Goal: Find specific fact: Find specific fact

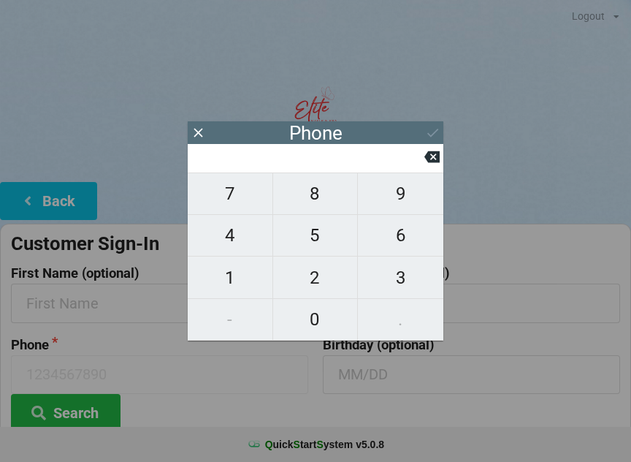
click at [389, 190] on span "9" at bounding box center [400, 193] width 85 height 31
type input "9"
click at [254, 193] on span "7" at bounding box center [230, 193] width 85 height 31
type input "97"
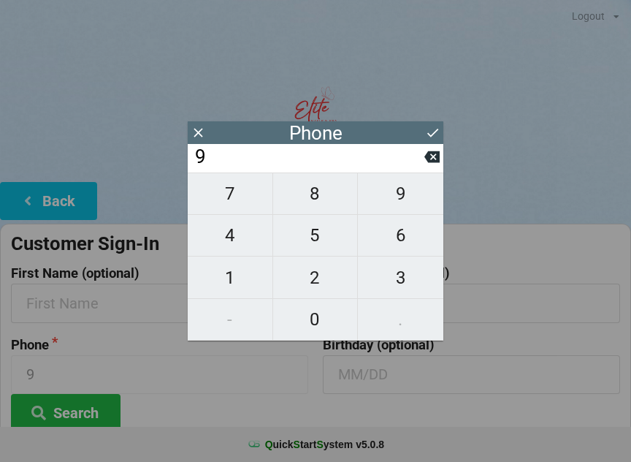
type input "97"
click at [310, 196] on span "8" at bounding box center [315, 193] width 85 height 31
type input "978"
click at [309, 245] on span "5" at bounding box center [315, 235] width 85 height 31
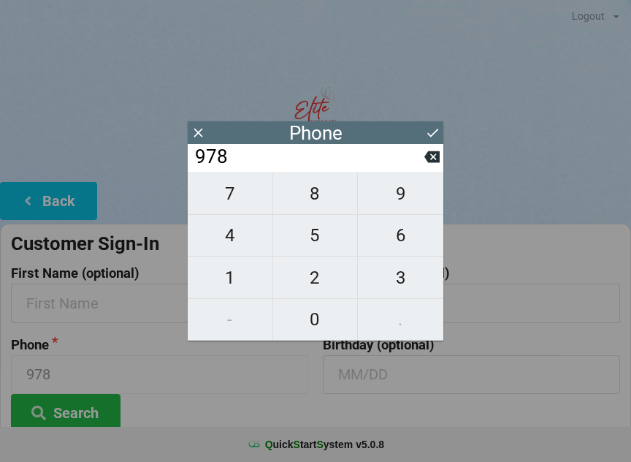
type input "9785"
click at [310, 329] on span "0" at bounding box center [315, 319] width 85 height 31
type input "97850"
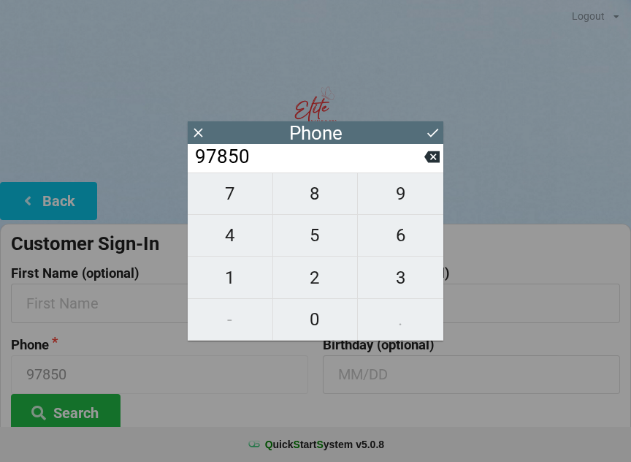
click at [223, 239] on span "4" at bounding box center [230, 235] width 85 height 31
type input "978504"
click at [219, 203] on span "7" at bounding box center [230, 193] width 85 height 31
type input "9785047"
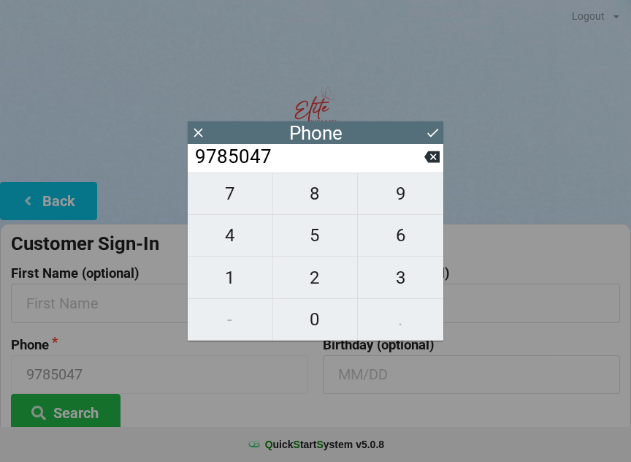
click at [425, 160] on icon at bounding box center [431, 156] width 15 height 15
type input "978504"
click at [230, 272] on span "1" at bounding box center [230, 277] width 85 height 31
type input "9785041"
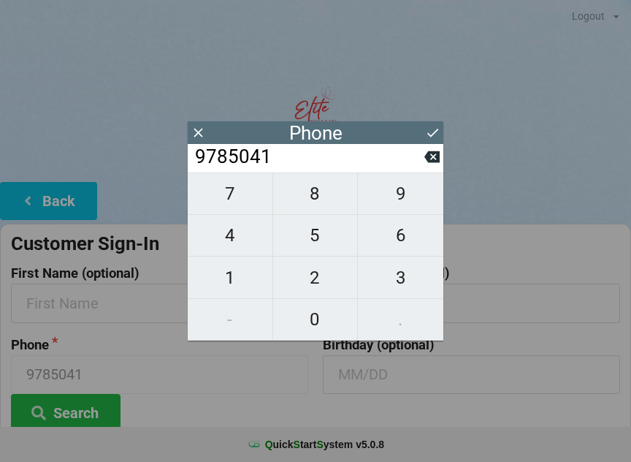
click at [299, 274] on span "2" at bounding box center [315, 277] width 85 height 31
type input "97850412"
click at [321, 233] on span "5" at bounding box center [315, 235] width 85 height 31
type input "978504125"
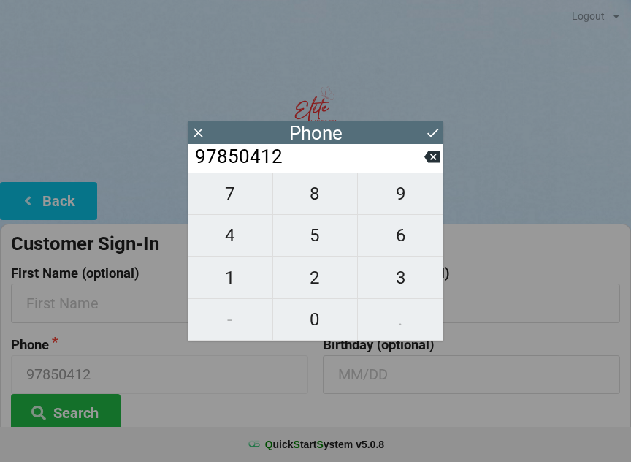
type input "978504125"
click at [310, 314] on span "0" at bounding box center [315, 319] width 85 height 31
type input "9785041250"
click at [426, 137] on icon at bounding box center [432, 132] width 15 height 15
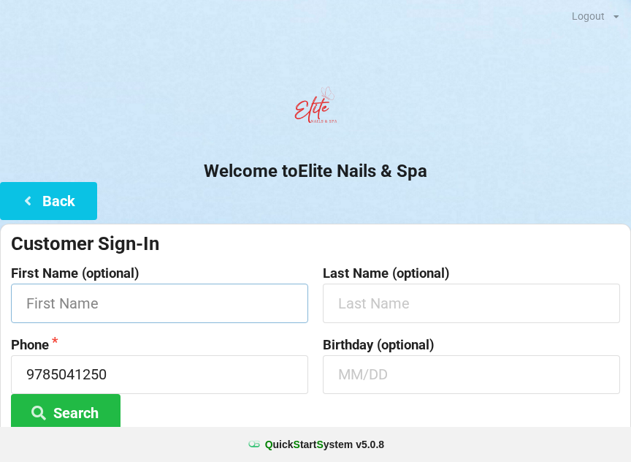
click at [85, 293] on input "text" at bounding box center [159, 302] width 297 height 39
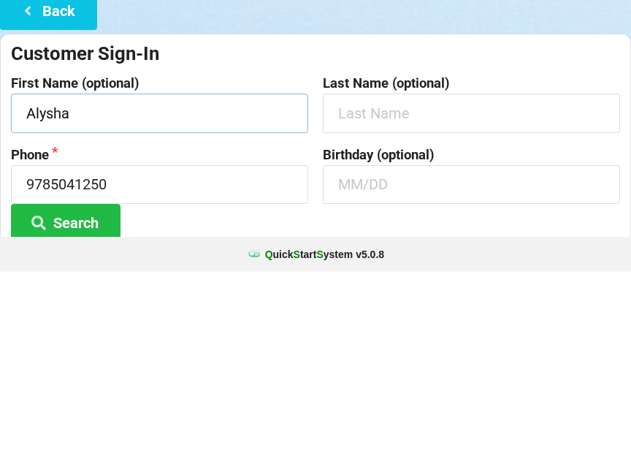
type input "Alysha"
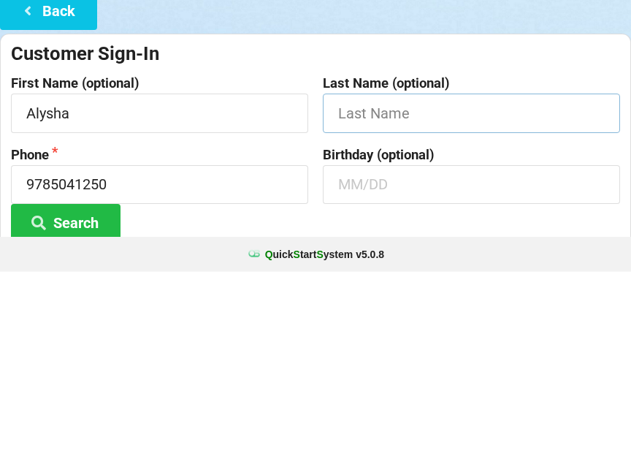
click at [384, 283] on input "text" at bounding box center [471, 302] width 297 height 39
type input "[PERSON_NAME]"
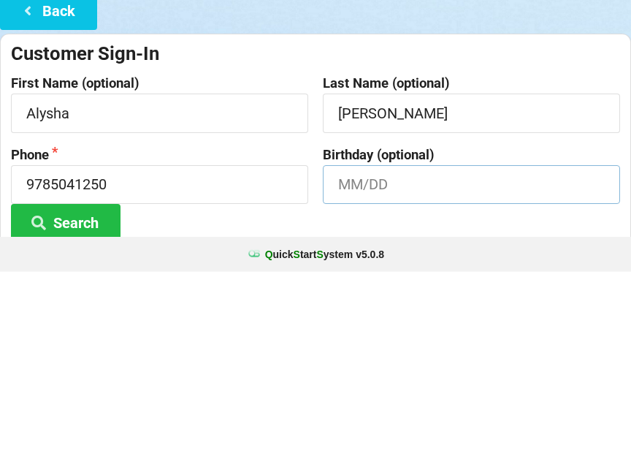
click at [348, 355] on input "text" at bounding box center [471, 374] width 297 height 39
click at [59, 394] on button "Search" at bounding box center [66, 412] width 110 height 37
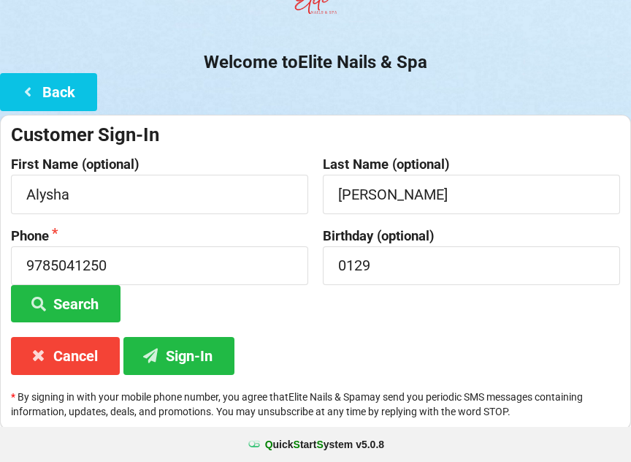
click at [40, 307] on icon at bounding box center [39, 302] width 18 height 12
click at [158, 348] on icon at bounding box center [151, 354] width 18 height 12
click at [380, 250] on input "0129" at bounding box center [471, 265] width 297 height 39
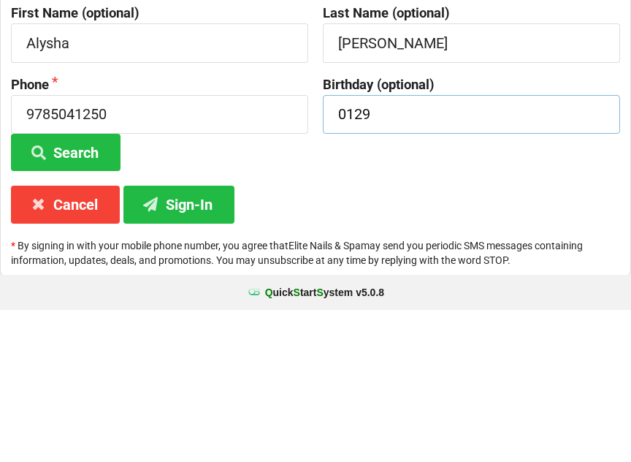
click at [462, 247] on input "0129" at bounding box center [471, 266] width 297 height 39
type input "0"
click at [158, 349] on icon at bounding box center [151, 355] width 18 height 12
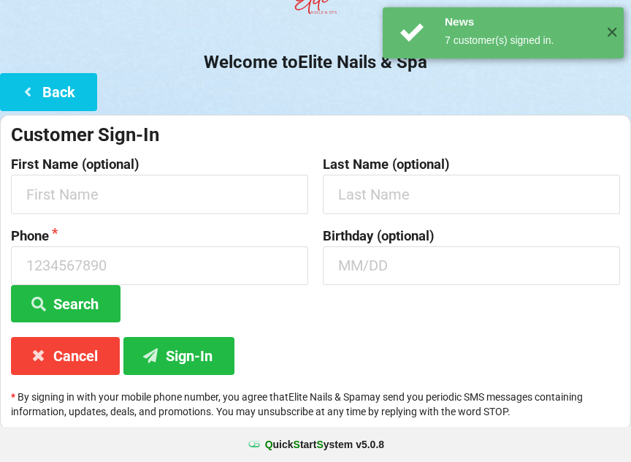
scroll to position [0, 0]
